Goal: Information Seeking & Learning: Learn about a topic

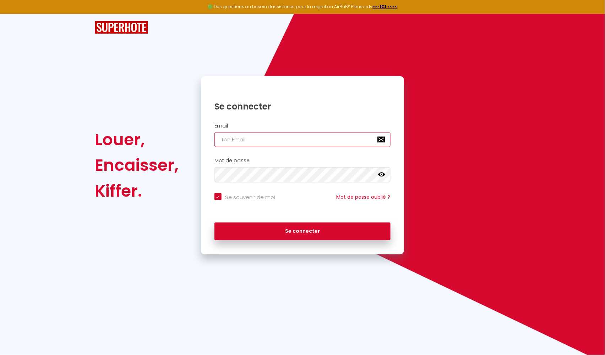
type input "[EMAIL_ADDRESS][DOMAIN_NAME]"
click at [302, 231] on button "Se connecter" at bounding box center [302, 232] width 176 height 18
checkbox input "true"
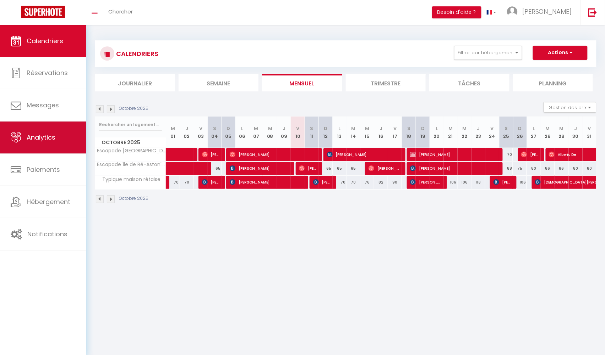
click at [60, 138] on link "Analytics" at bounding box center [43, 138] width 86 height 32
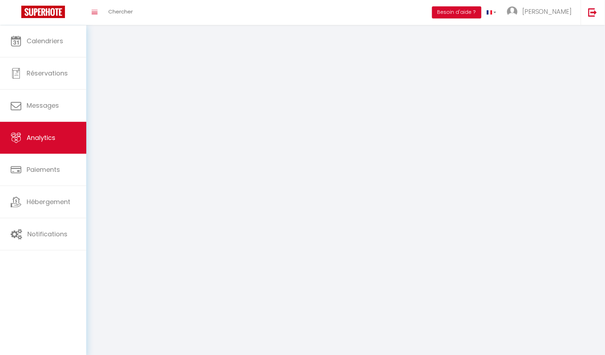
select select "2025"
select select "10"
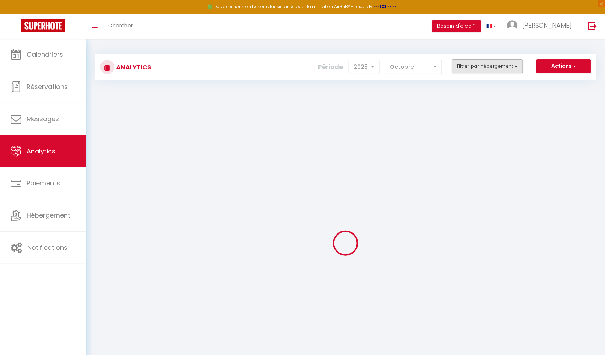
click at [472, 67] on button "Filtrer par hébergement" at bounding box center [487, 66] width 71 height 14
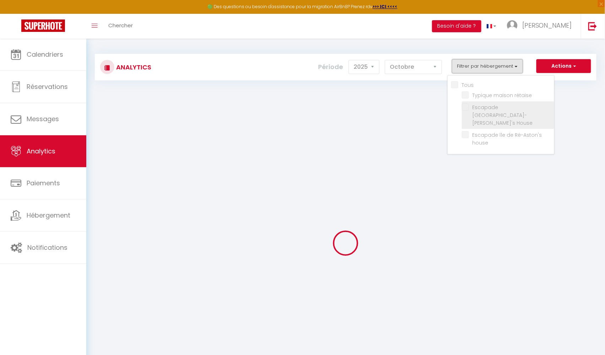
checkbox input "false"
checkbox rétaise "false"
checkbox House "false"
checkbox house "false"
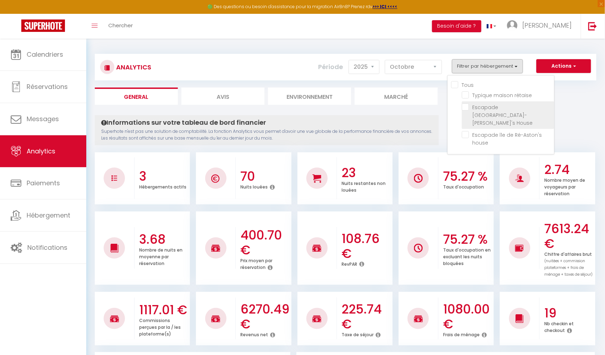
click at [465, 109] on House "checkbox" at bounding box center [508, 107] width 92 height 7
checkbox House "true"
checkbox rétaise "false"
checkbox house "false"
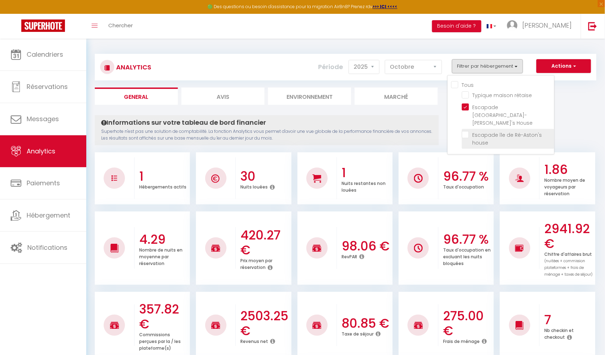
checkbox rétaise "false"
click at [465, 131] on house "checkbox" at bounding box center [508, 134] width 92 height 7
checkbox house "true"
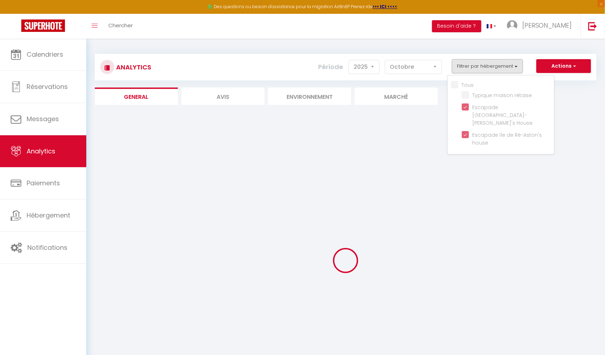
checkbox rétaise "false"
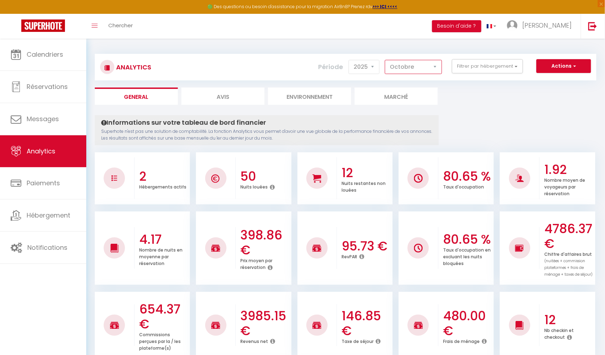
select select "11"
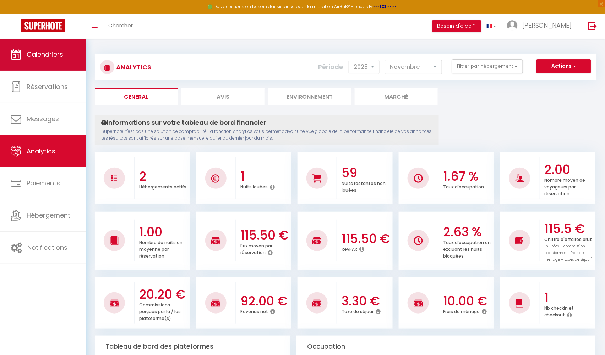
click at [48, 67] on link "Calendriers" at bounding box center [43, 55] width 86 height 32
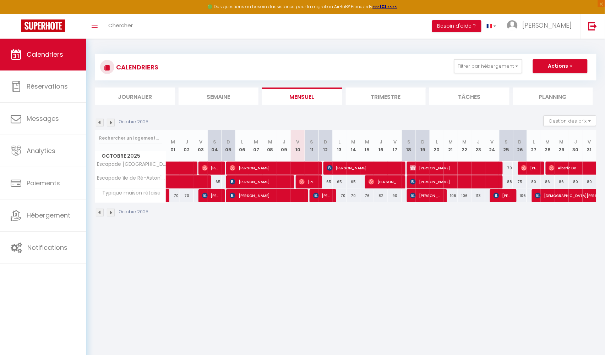
click at [114, 123] on img at bounding box center [111, 123] width 8 height 8
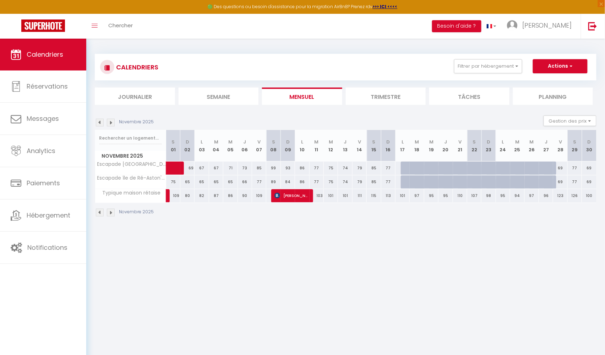
click at [114, 123] on img at bounding box center [111, 123] width 8 height 8
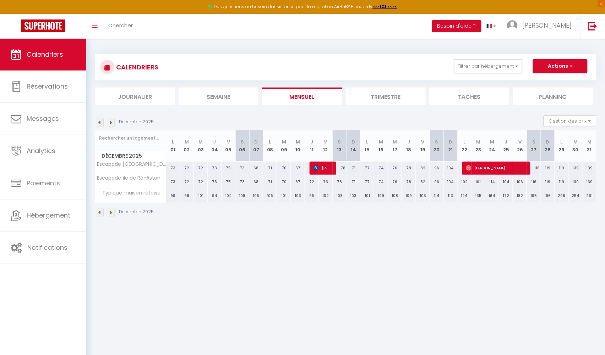
click at [101, 122] on img at bounding box center [100, 123] width 8 height 8
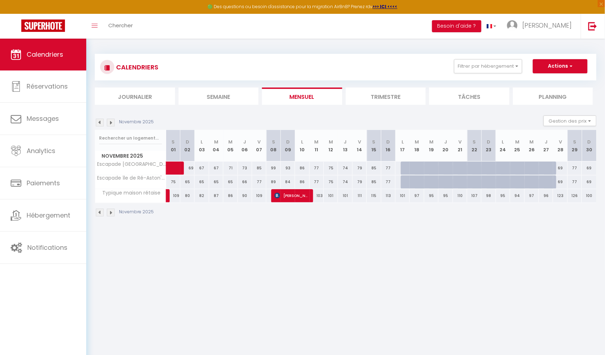
click at [100, 125] on img at bounding box center [100, 123] width 8 height 8
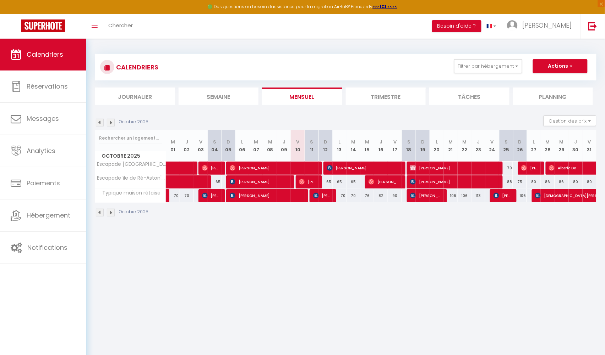
click at [100, 125] on img at bounding box center [100, 123] width 8 height 8
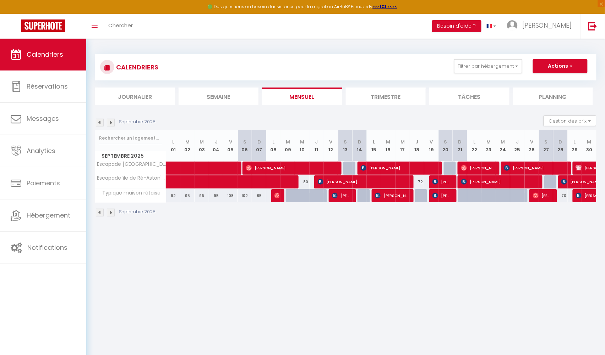
click at [100, 125] on img at bounding box center [100, 123] width 8 height 8
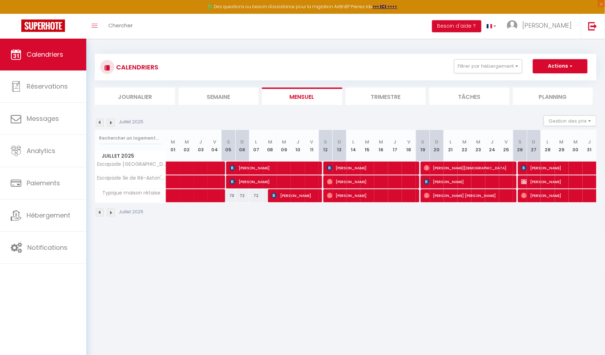
click at [100, 125] on img at bounding box center [100, 123] width 8 height 8
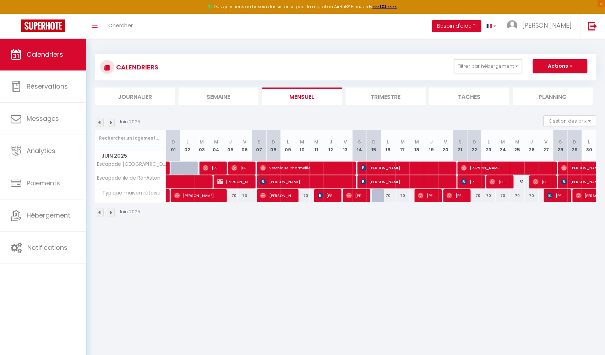
click at [100, 125] on img at bounding box center [100, 123] width 8 height 8
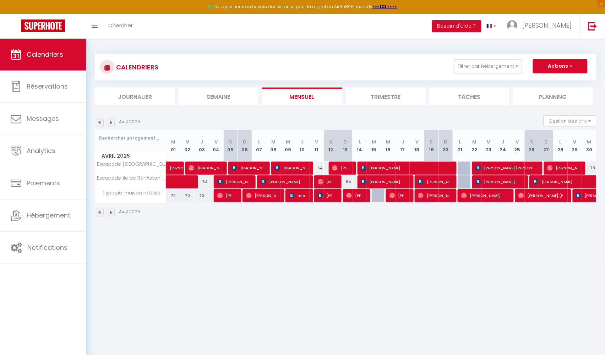
click at [100, 125] on img at bounding box center [100, 123] width 8 height 8
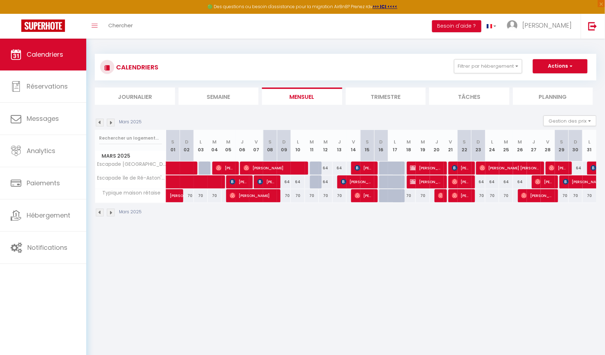
click at [100, 125] on img at bounding box center [100, 123] width 8 height 8
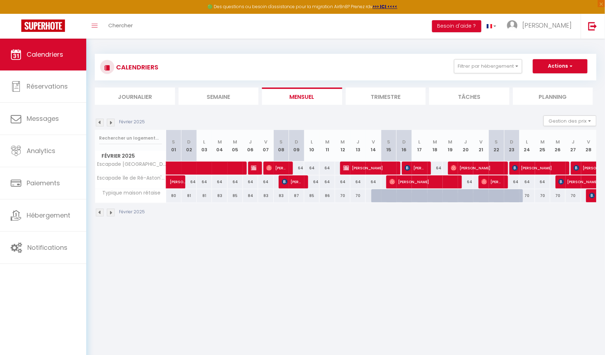
click at [100, 125] on img at bounding box center [100, 123] width 8 height 8
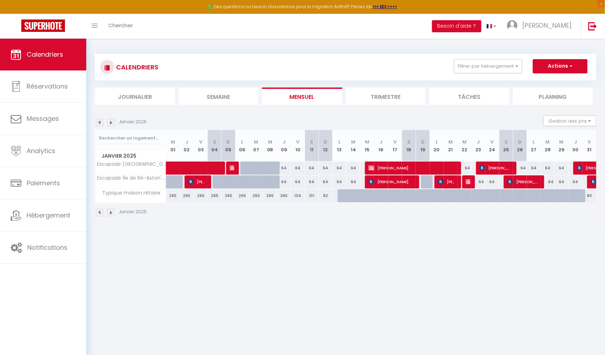
click at [100, 125] on img at bounding box center [100, 123] width 8 height 8
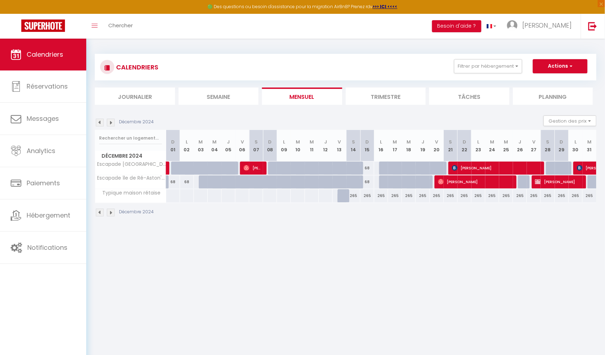
click at [100, 125] on img at bounding box center [100, 123] width 8 height 8
